Goal: Find specific page/section: Find specific page/section

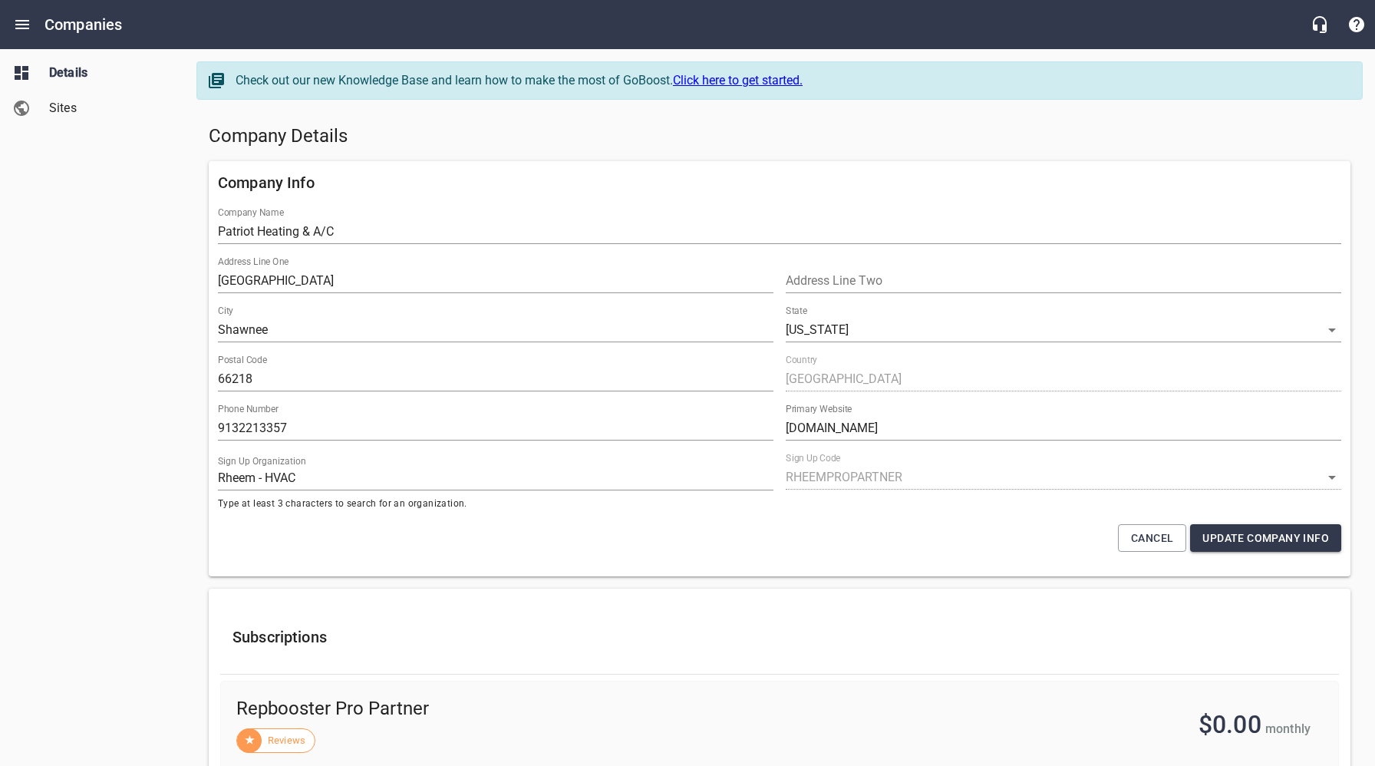
select select "[US_STATE]"
select select "62"
click at [23, 20] on icon "Open drawer" at bounding box center [22, 24] width 14 height 9
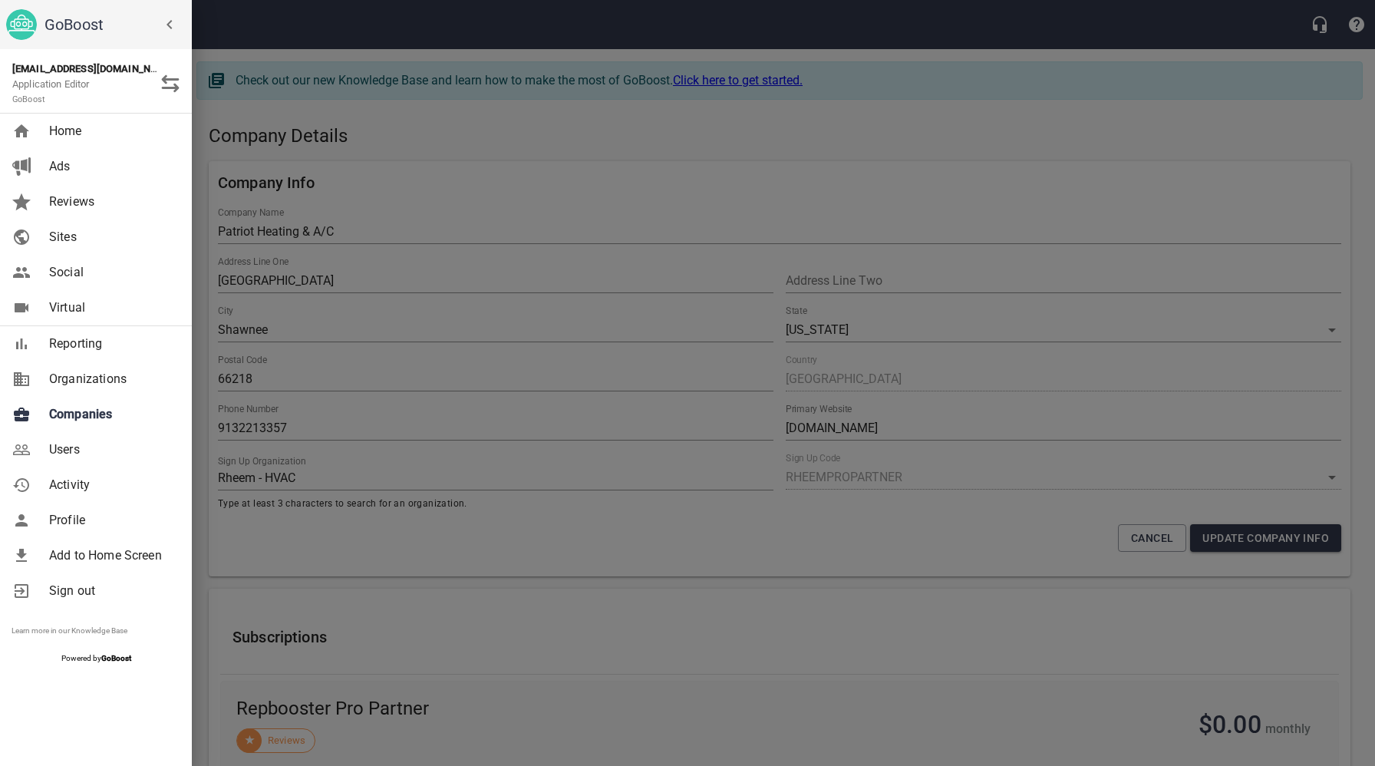
click at [97, 420] on span "Companies" at bounding box center [111, 414] width 124 height 18
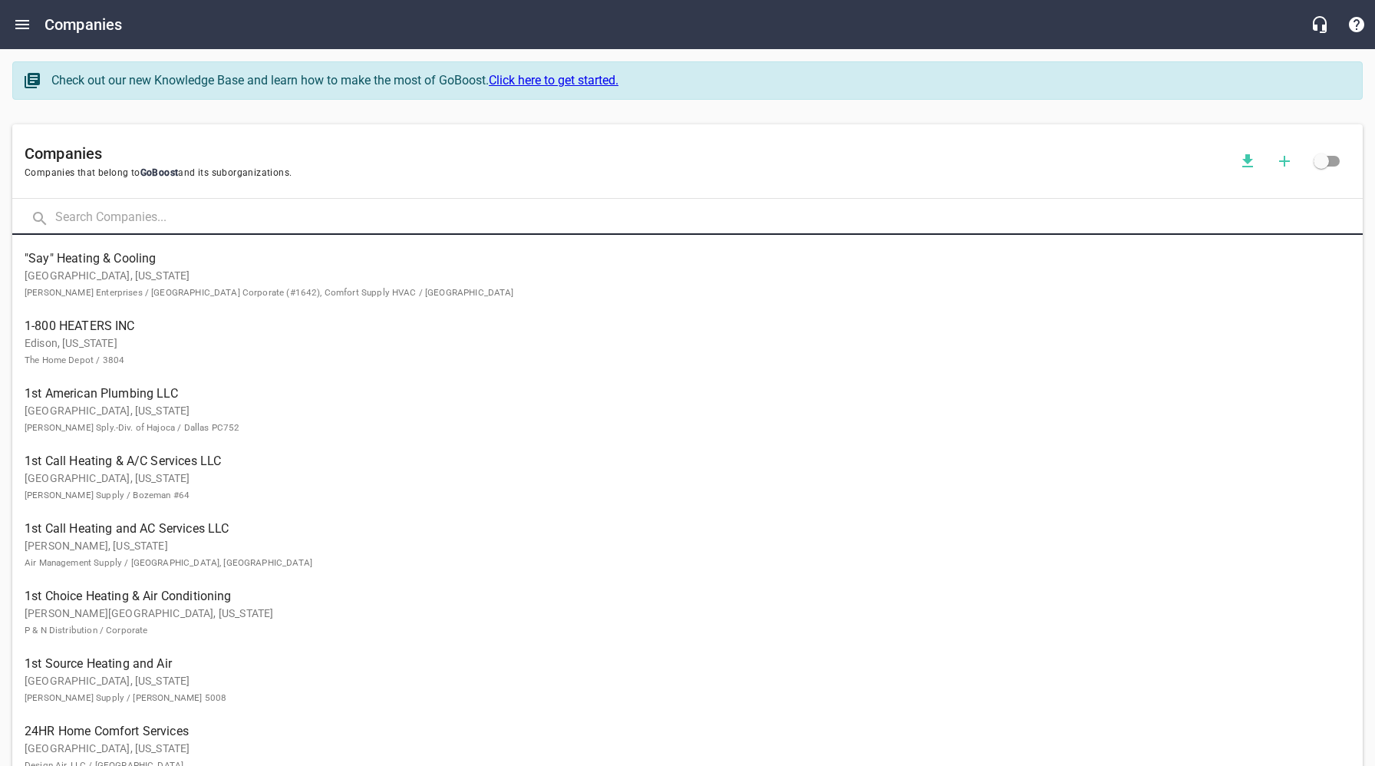
click at [206, 226] on input "text" at bounding box center [708, 218] width 1307 height 33
type input "[PERSON_NAME]"
click button at bounding box center [0, 0] width 0 height 0
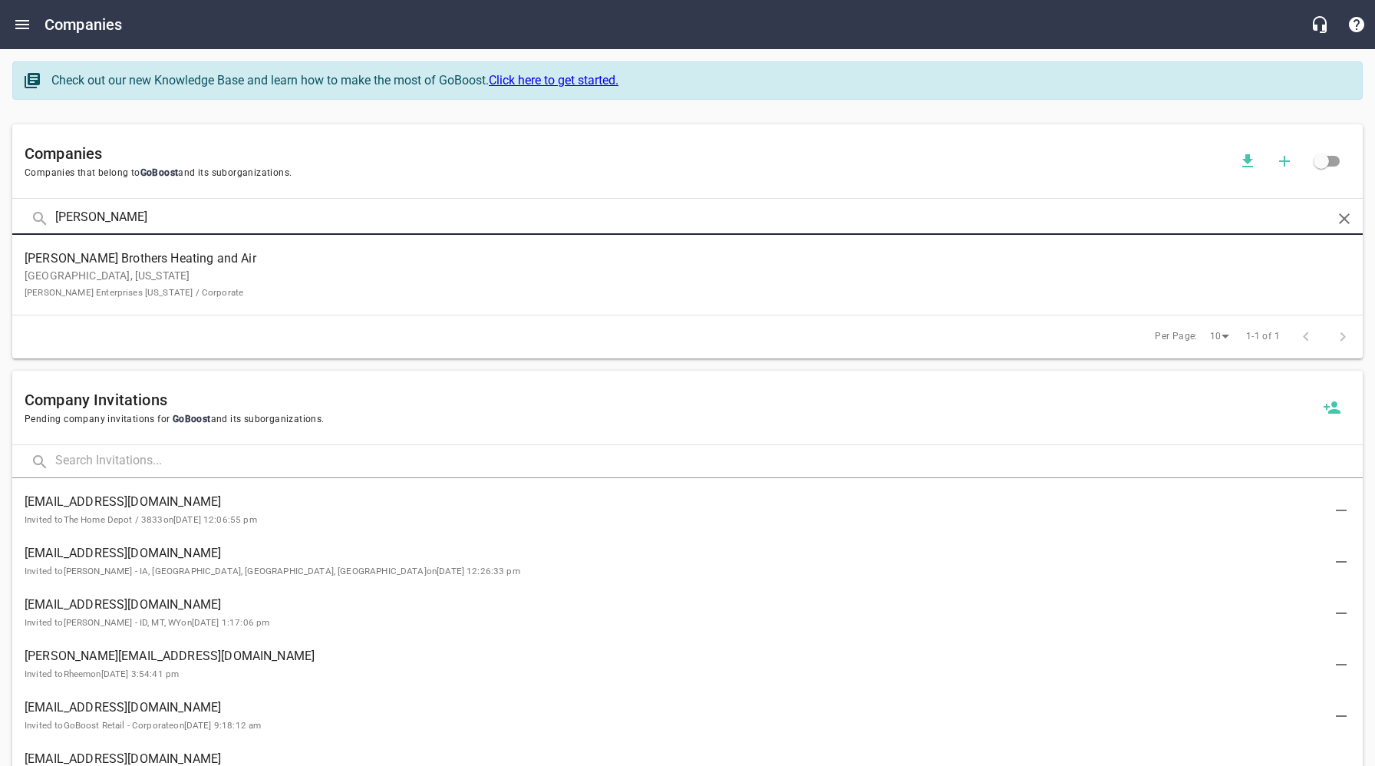
click at [251, 284] on p "[GEOGRAPHIC_DATA], [US_STATE] [PERSON_NAME] Enterprises [US_STATE] / Corporate" at bounding box center [675, 284] width 1301 height 32
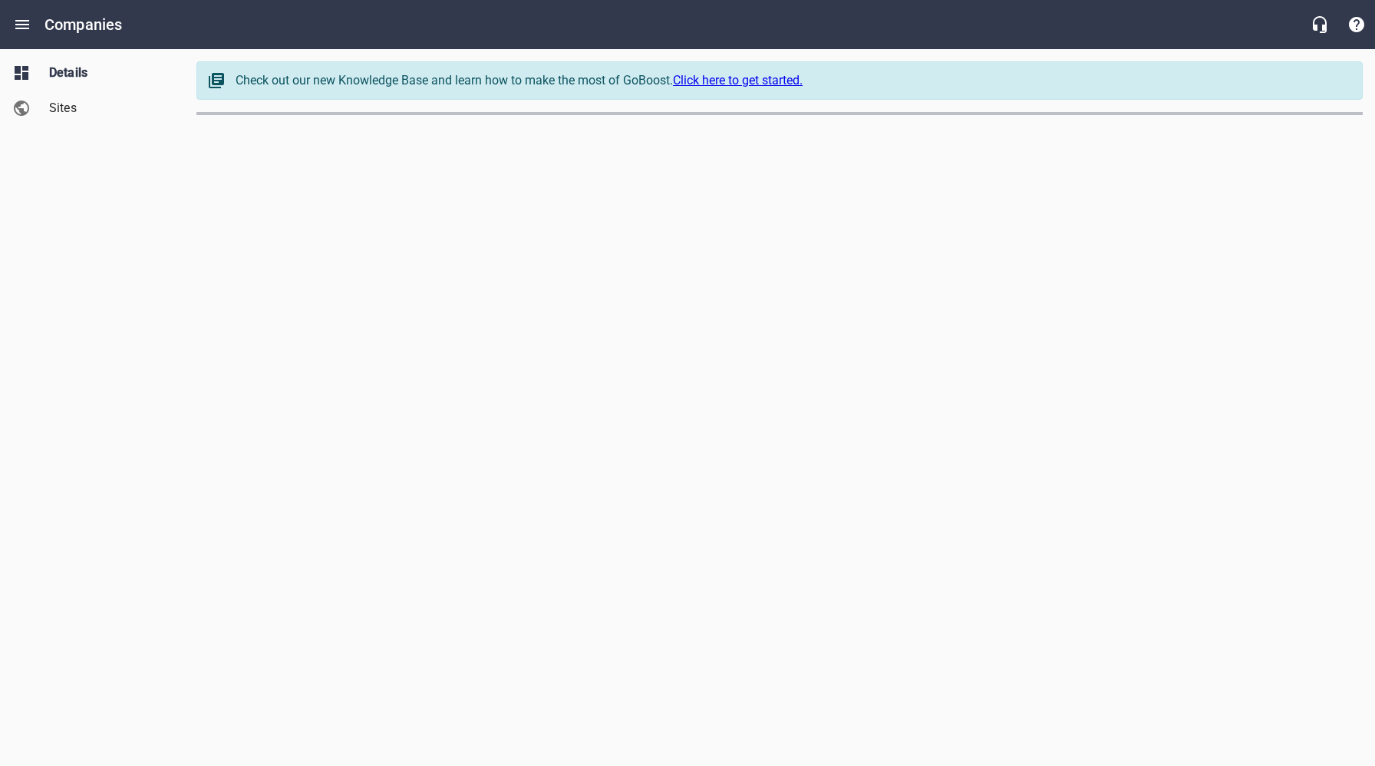
select select "[US_STATE]"
select select "62"
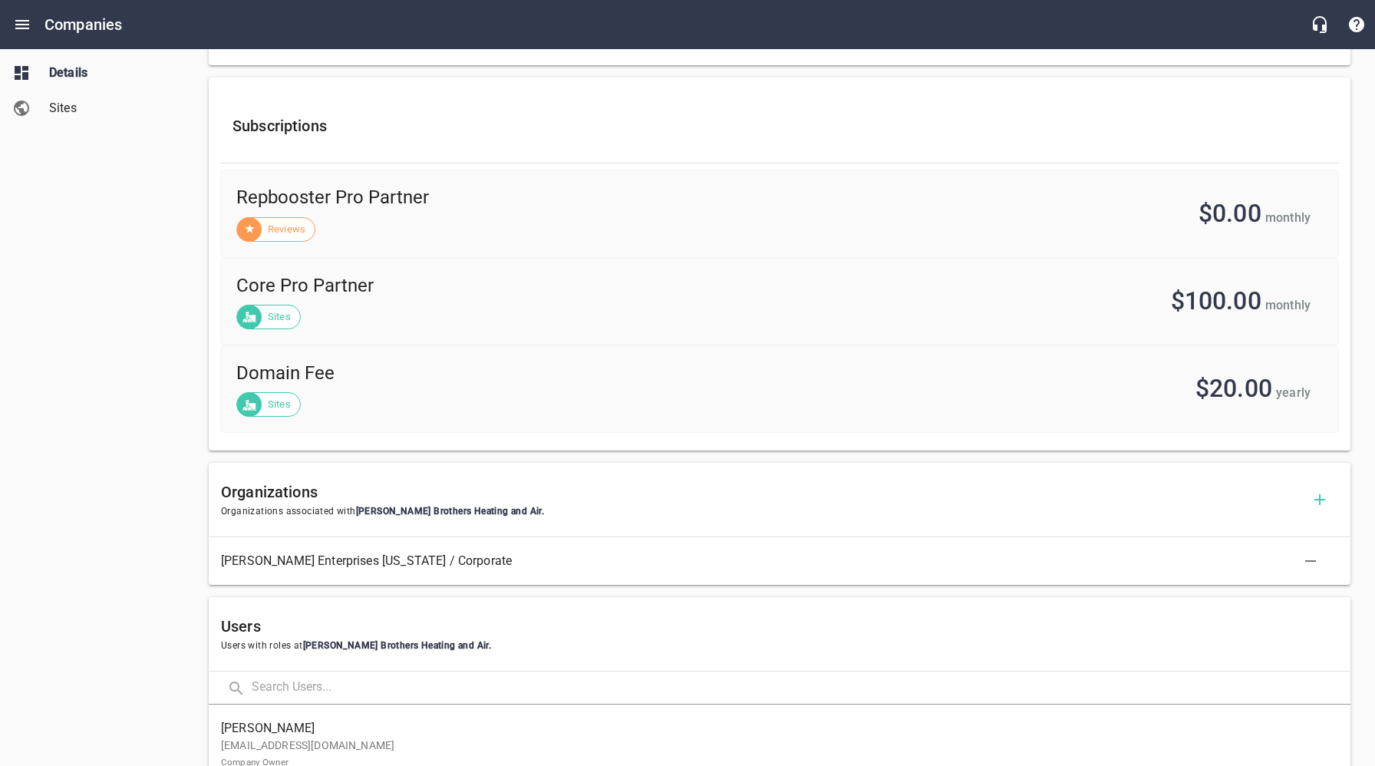
scroll to position [736, 0]
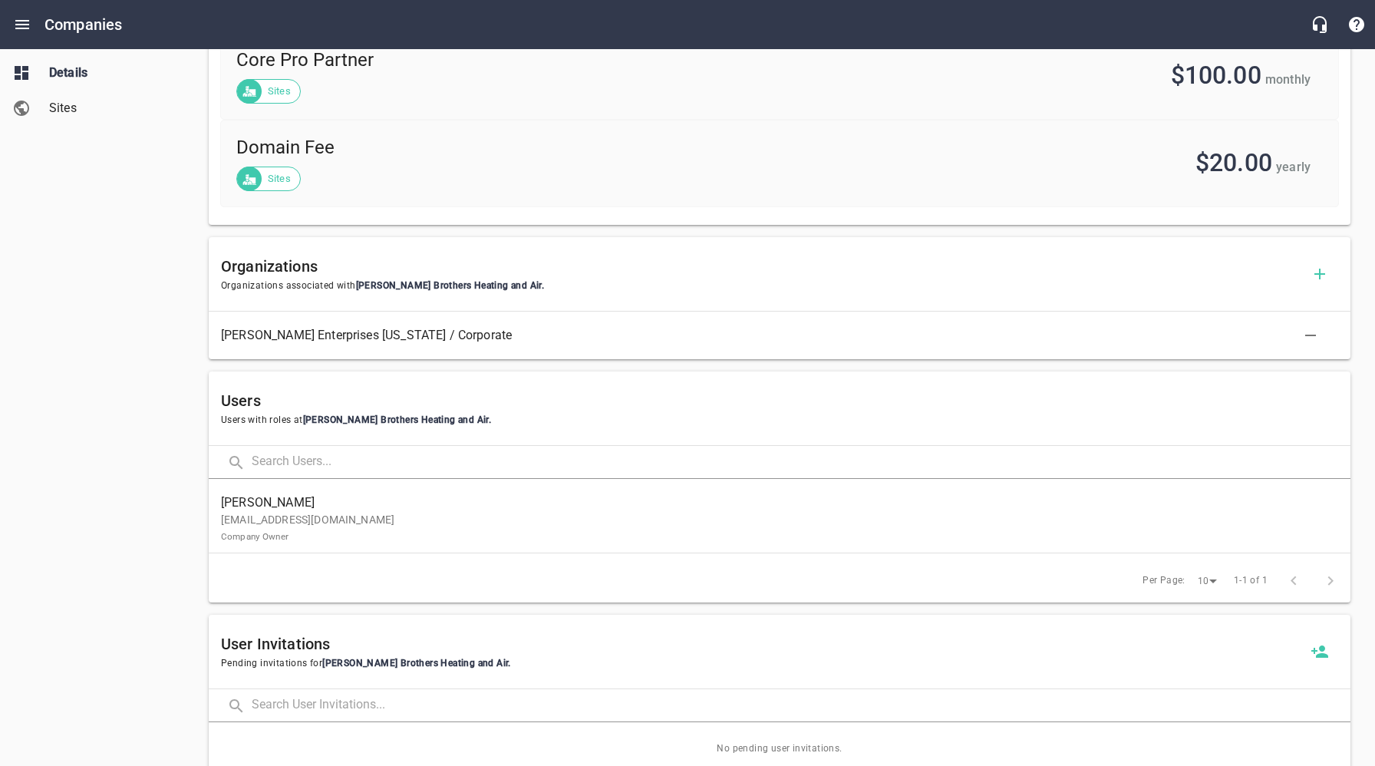
click at [318, 522] on p "[EMAIL_ADDRESS][DOMAIN_NAME] Company Owner" at bounding box center [773, 528] width 1105 height 32
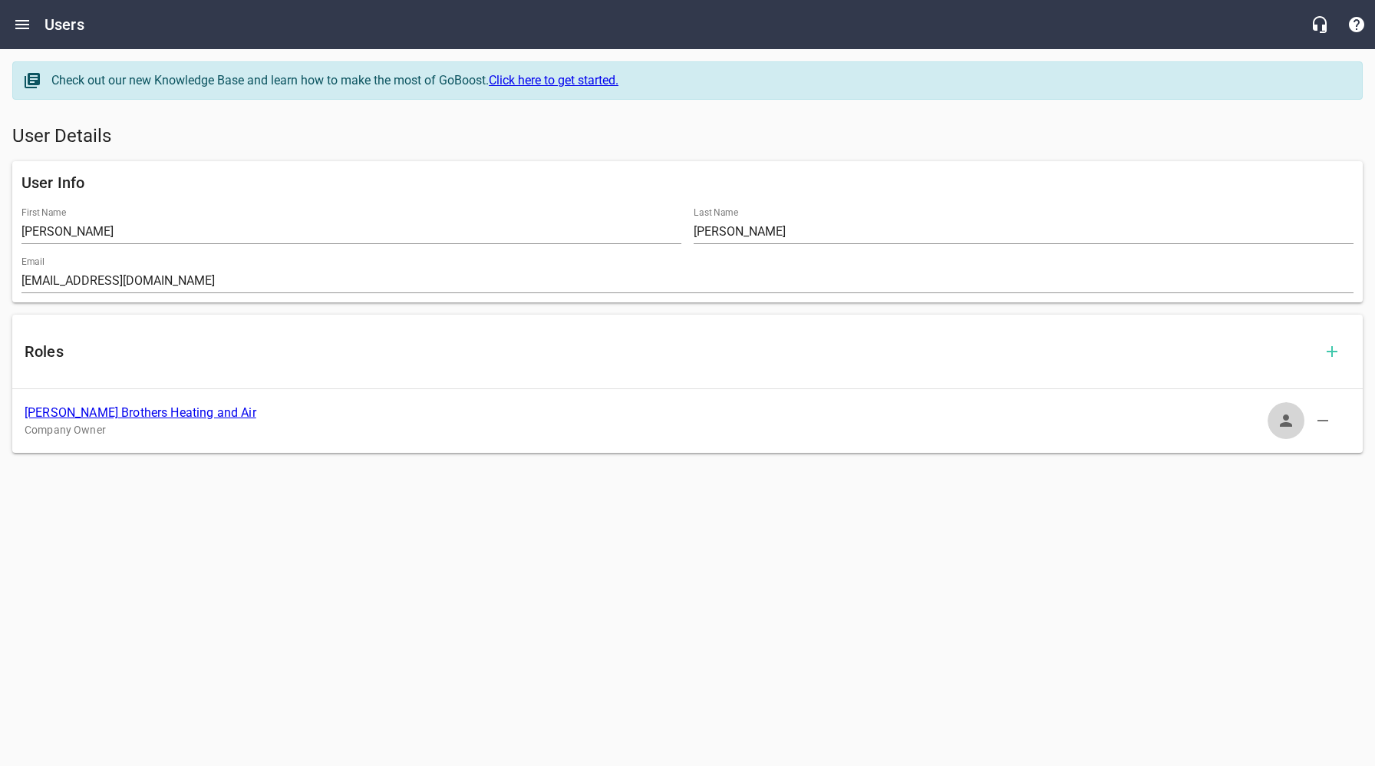
click at [1283, 426] on icon "button" at bounding box center [1285, 420] width 12 height 12
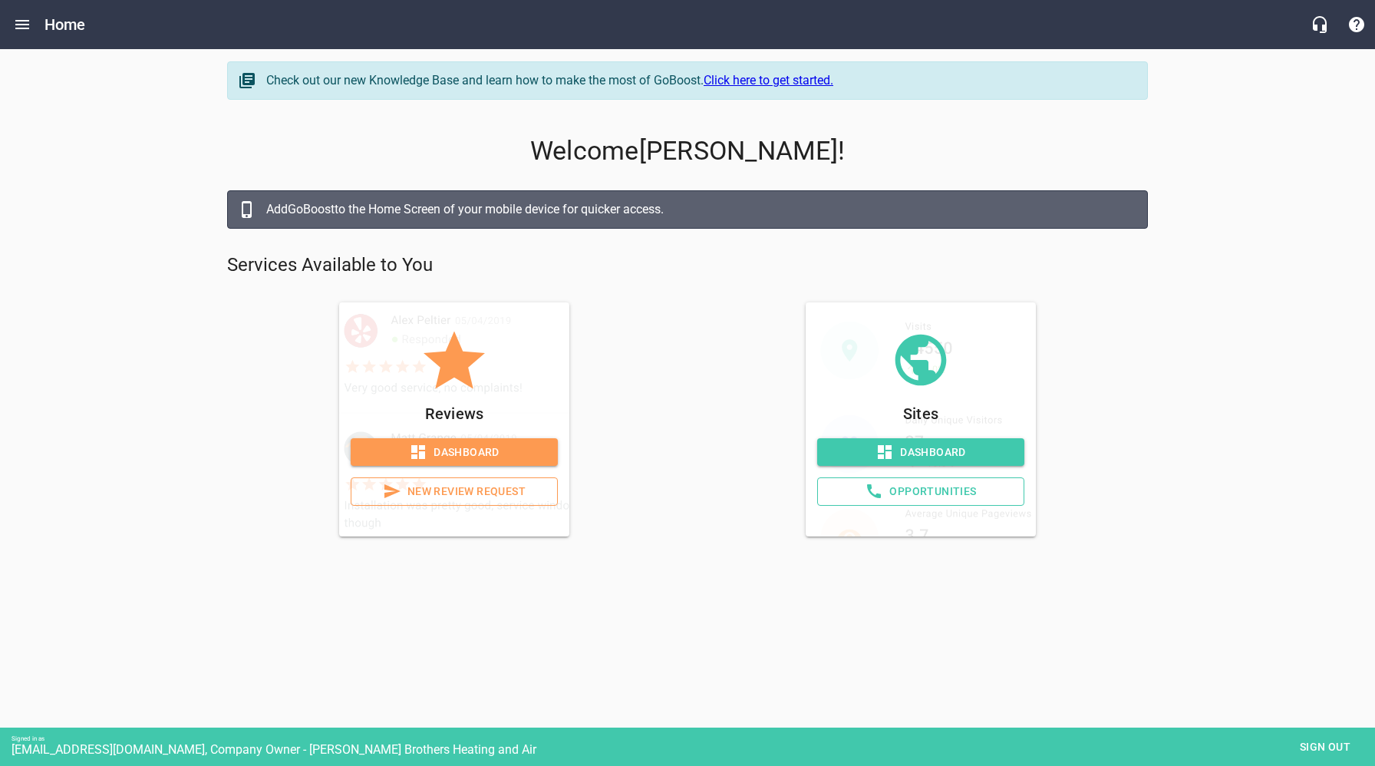
click at [453, 464] on link "Dashboard" at bounding box center [454, 452] width 207 height 28
